Goal: Information Seeking & Learning: Find specific fact

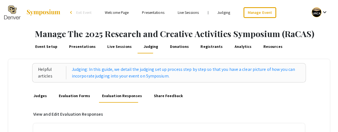
click at [86, 51] on link "Presentations" at bounding box center [82, 46] width 28 height 13
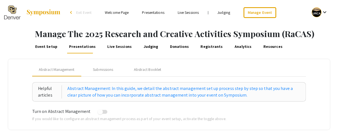
click at [150, 15] on link "Presentations" at bounding box center [153, 12] width 22 height 5
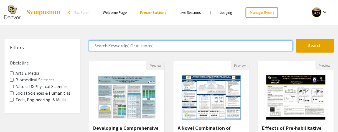
click at [127, 48] on input "Search Keyword(s) Or Author(s)" at bounding box center [191, 45] width 204 height 11
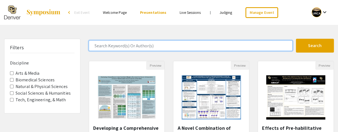
click at [115, 44] on input "Search Keyword(s) Or Author(s)" at bounding box center [191, 45] width 204 height 11
click at [115, 44] on input "g" at bounding box center [191, 45] width 204 height 11
type input "genetics"
click at [296, 39] on button "Search" at bounding box center [315, 46] width 38 height 14
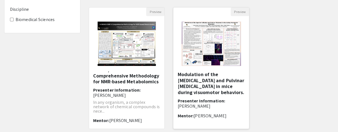
scroll to position [55, 0]
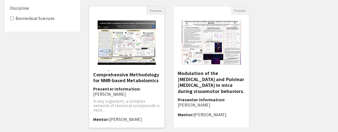
click at [130, 83] on h5 "A-SIMA/A-MAP: A Comprehensive Methodology for NMR-based Metabolomics" at bounding box center [126, 75] width 67 height 18
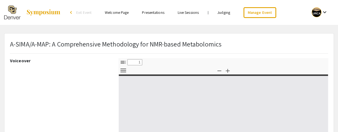
select select "custom"
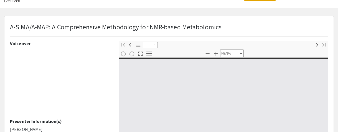
type input "0"
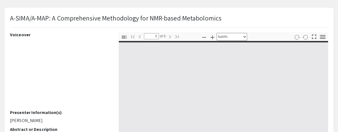
select select "auto"
type input "1"
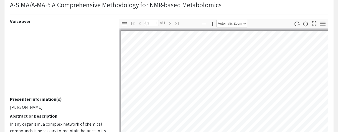
scroll to position [41, 0]
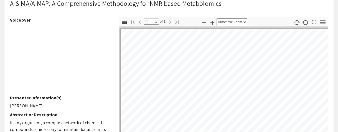
select select "auto"
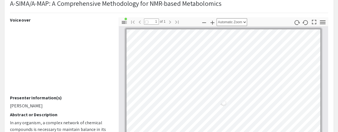
click at [212, 78] on div "Loading…" at bounding box center [223, 103] width 194 height 148
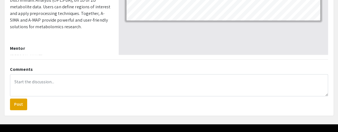
scroll to position [197, 0]
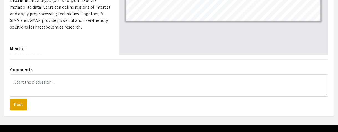
drag, startPoint x: 45, startPoint y: 48, endPoint x: 11, endPoint y: 52, distance: 34.4
copy p "[PERSON_NAME]"
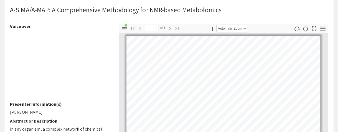
scroll to position [0, 0]
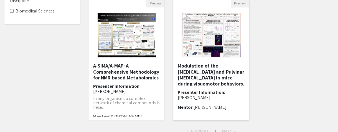
scroll to position [62, 0]
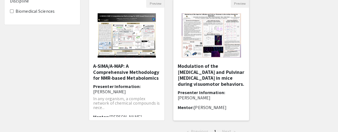
click at [199, 75] on h5 "Modulation of the [MEDICAL_DATA] and Pulvinar [MEDICAL_DATA] in mice during vis…" at bounding box center [210, 75] width 67 height 24
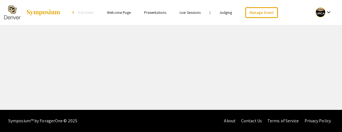
select select "custom"
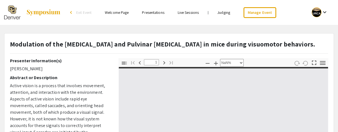
type input "0"
select select "custom"
type input "1"
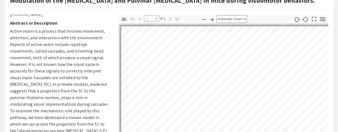
scroll to position [12, 0]
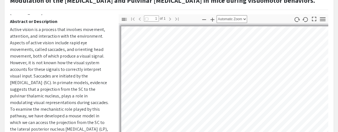
select select "auto"
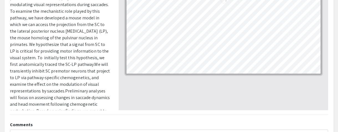
scroll to position [211, 0]
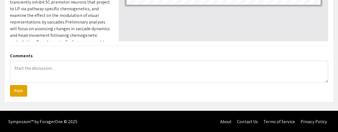
click at [57, 52] on div "Comments Post" at bounding box center [169, 73] width 326 height 46
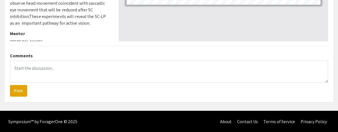
scroll to position [210, 0]
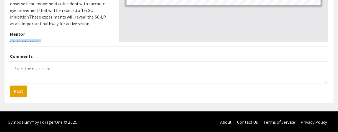
drag, startPoint x: 35, startPoint y: 35, endPoint x: 11, endPoint y: 37, distance: 23.9
click at [11, 39] on p "[PERSON_NAME]" at bounding box center [60, 42] width 100 height 7
copy p "[PERSON_NAME]"
